Goal: Check status: Check status

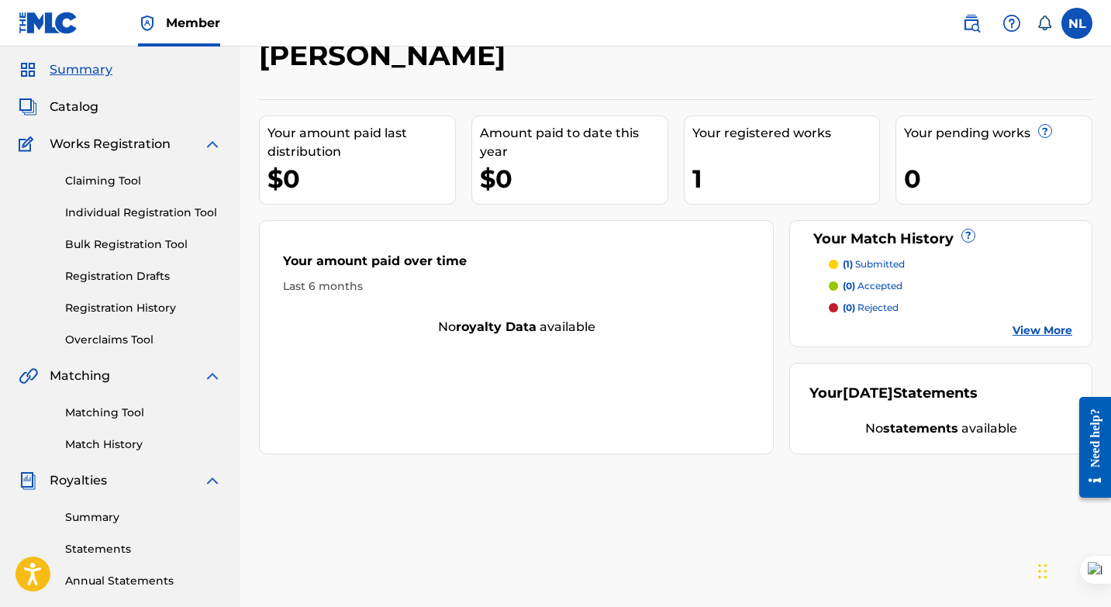
scroll to position [53, 0]
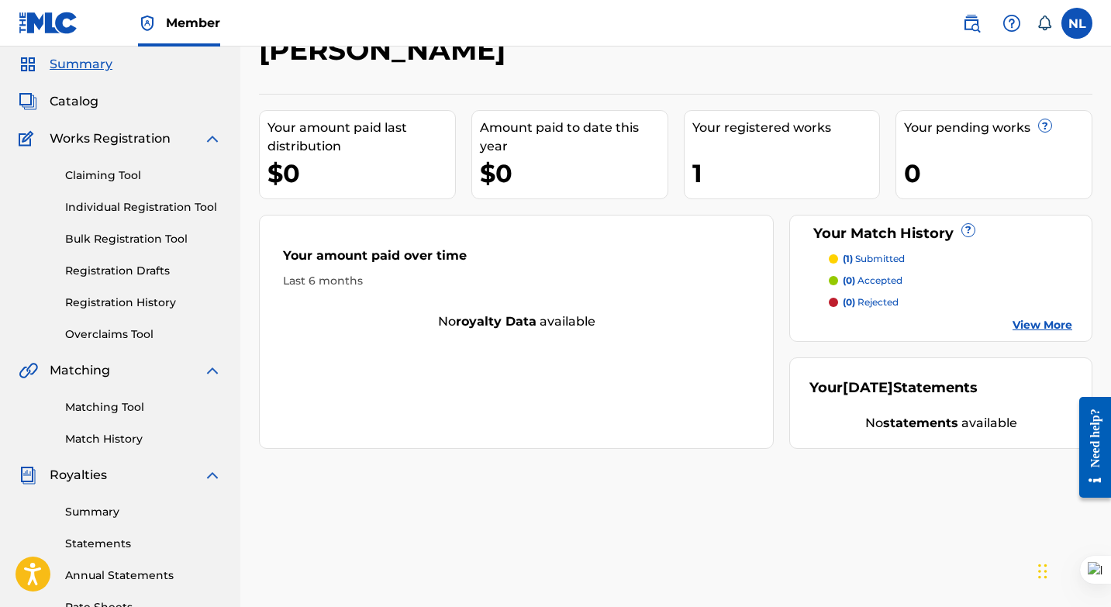
click at [154, 304] on link "Registration History" at bounding box center [143, 303] width 157 height 16
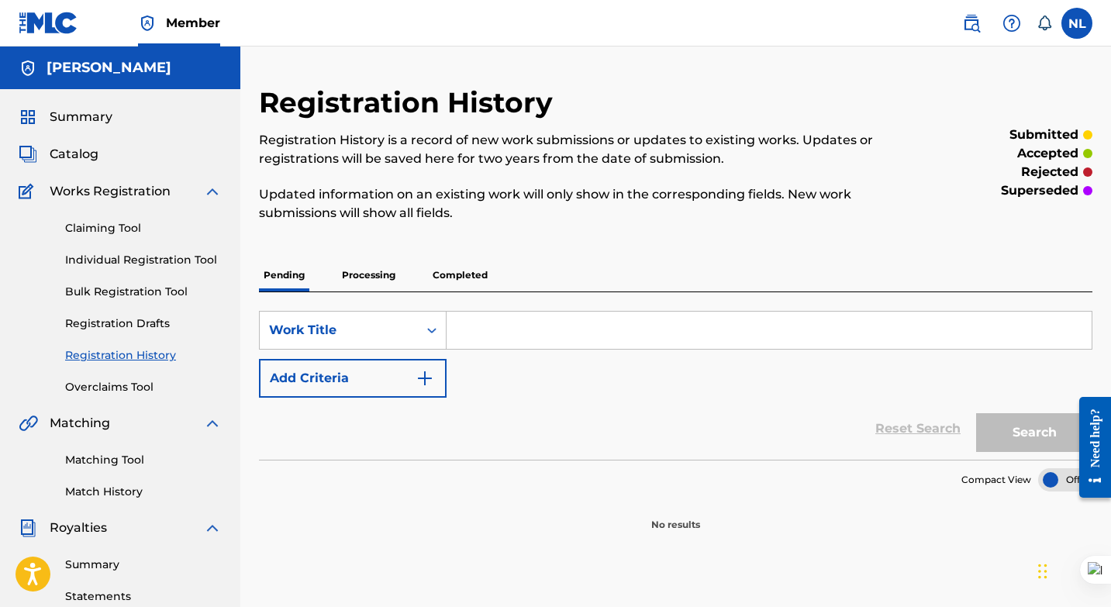
click at [371, 272] on p "Processing" at bounding box center [368, 275] width 63 height 33
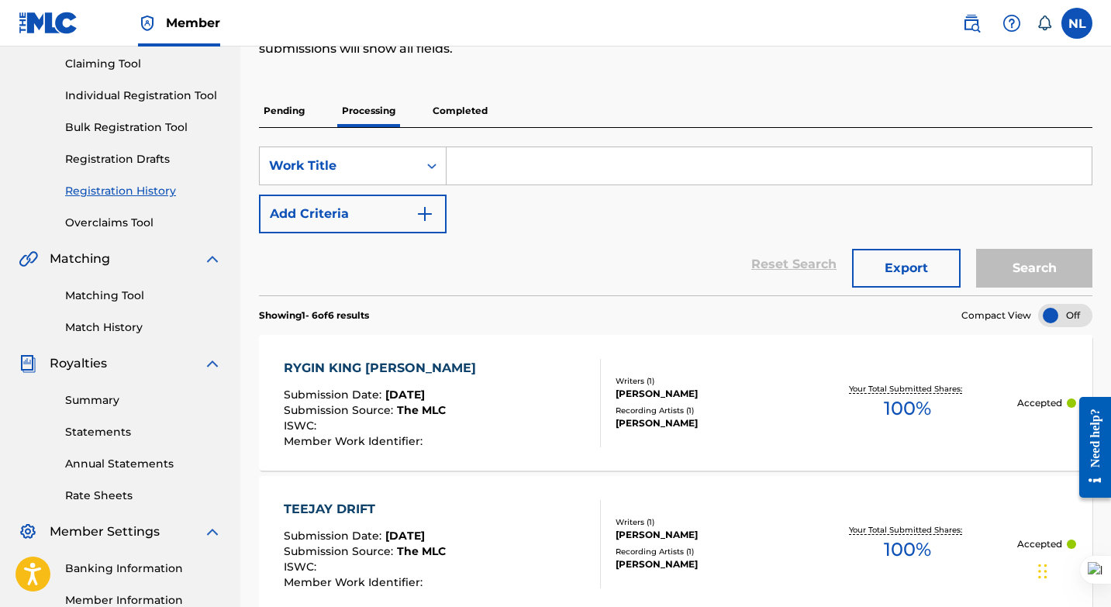
scroll to position [134, 0]
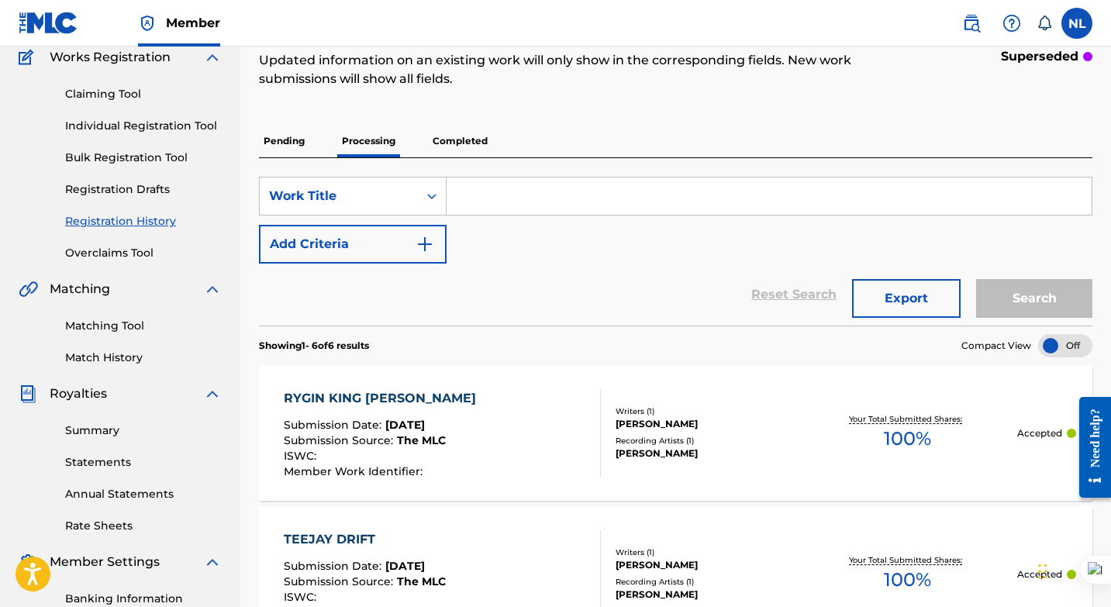
click at [464, 138] on p "Completed" at bounding box center [460, 141] width 64 height 33
